Goal: Information Seeking & Learning: Learn about a topic

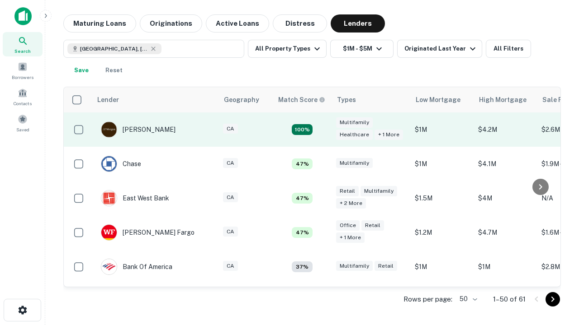
click at [321, 130] on td "100%" at bounding box center [302, 130] width 59 height 34
